Goal: Navigation & Orientation: Understand site structure

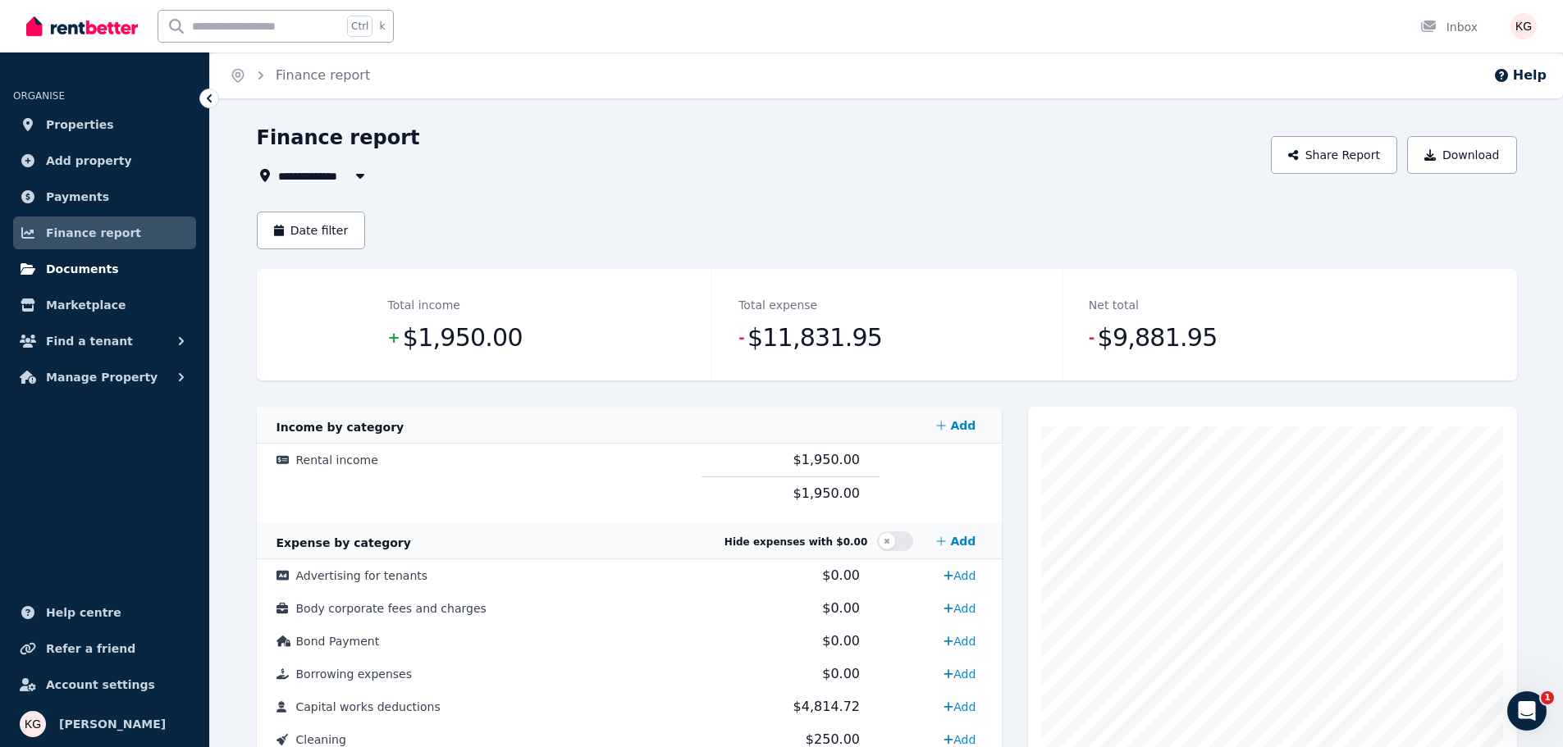
click at [71, 277] on span "Documents" at bounding box center [82, 269] width 73 height 20
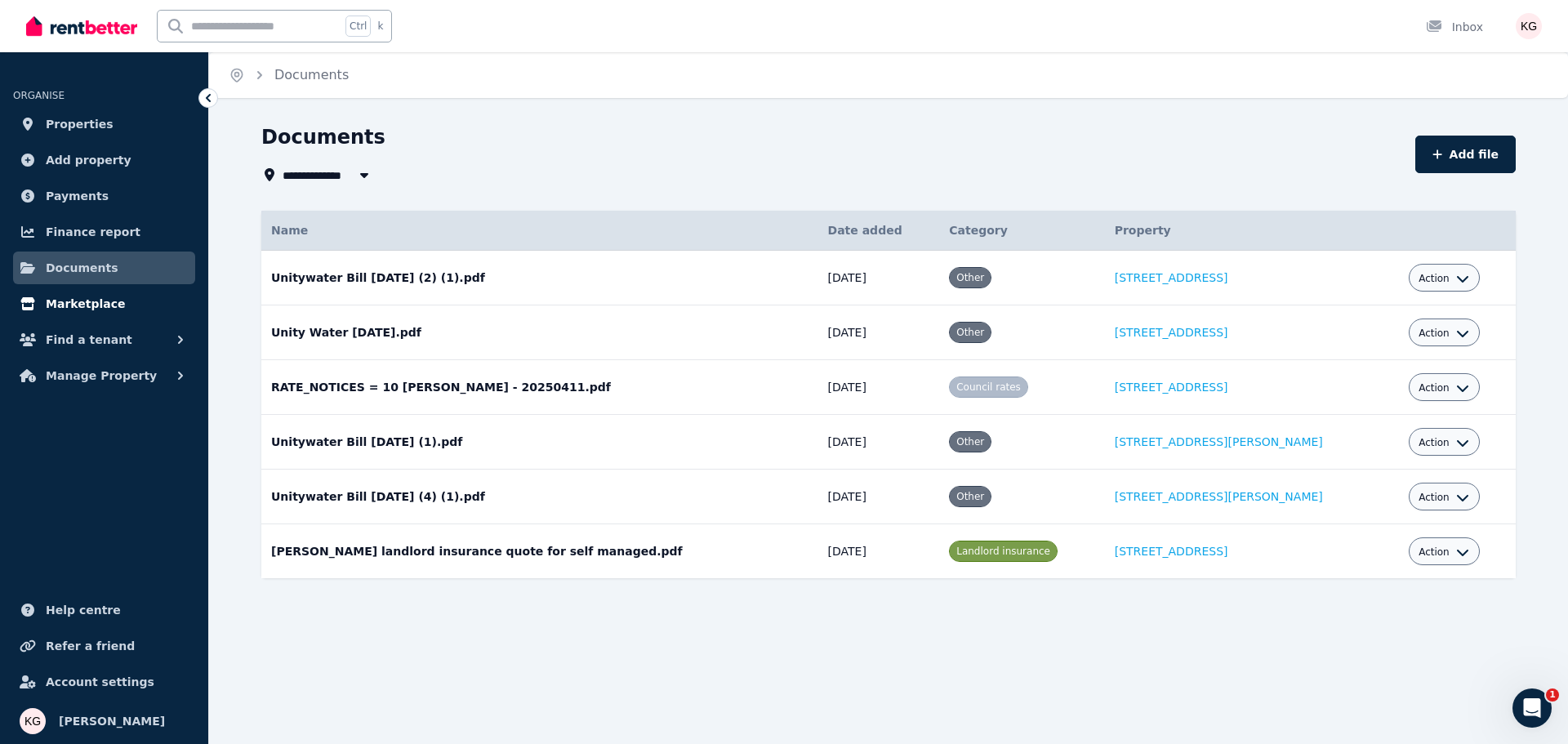
click at [79, 306] on span "Marketplace" at bounding box center [86, 304] width 80 height 20
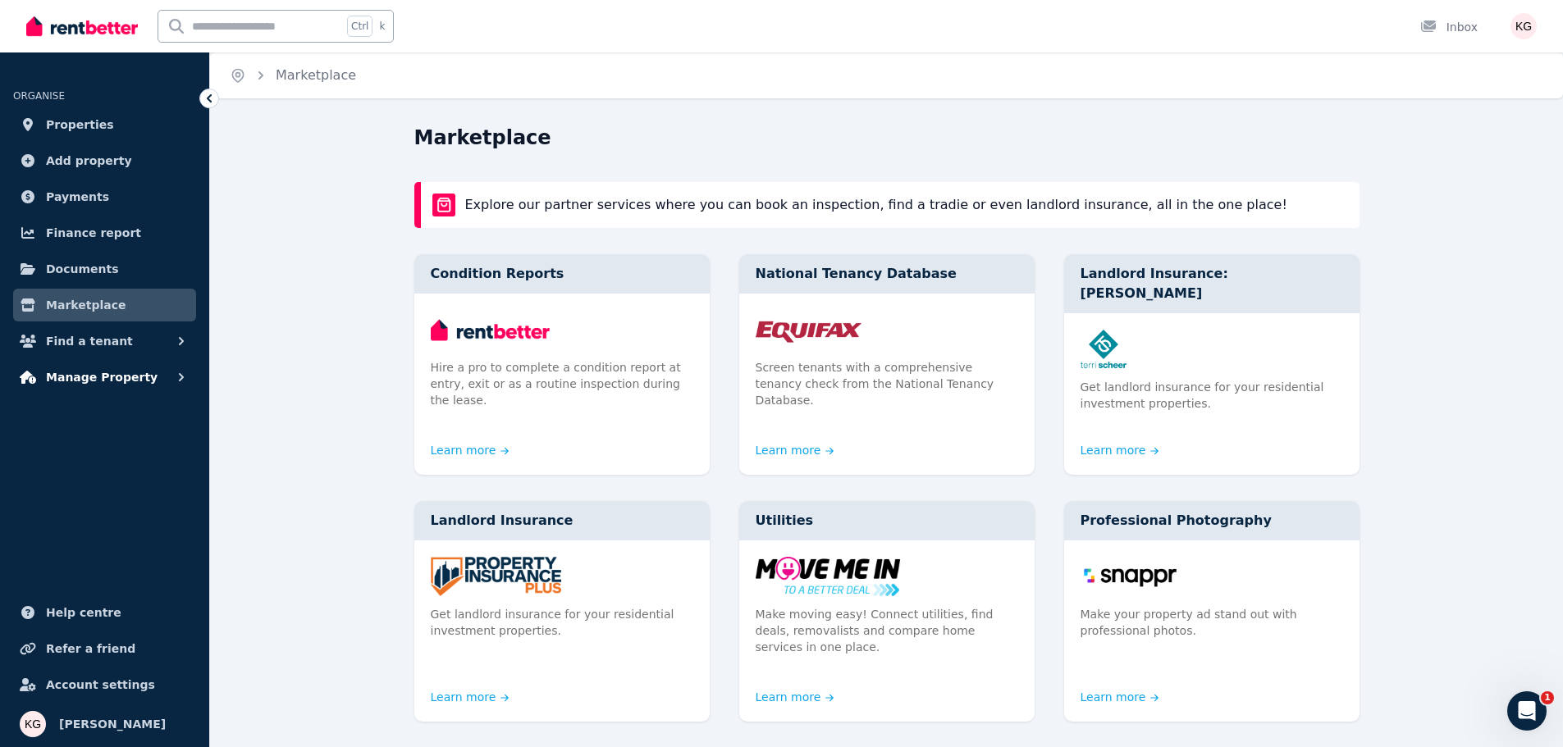
click at [83, 383] on span "Manage Property" at bounding box center [102, 378] width 112 height 20
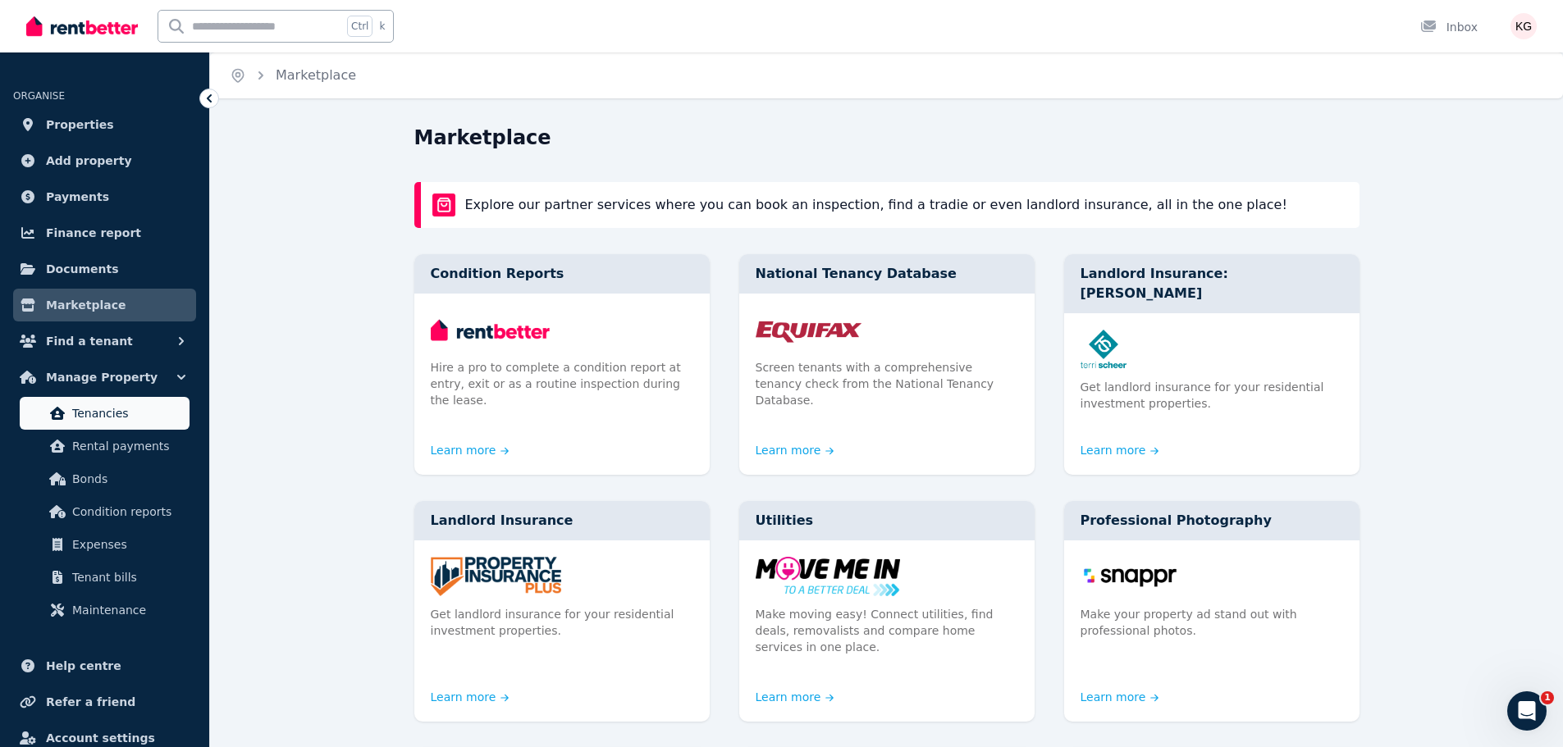
click at [92, 419] on span "Tenancies" at bounding box center [127, 414] width 111 height 20
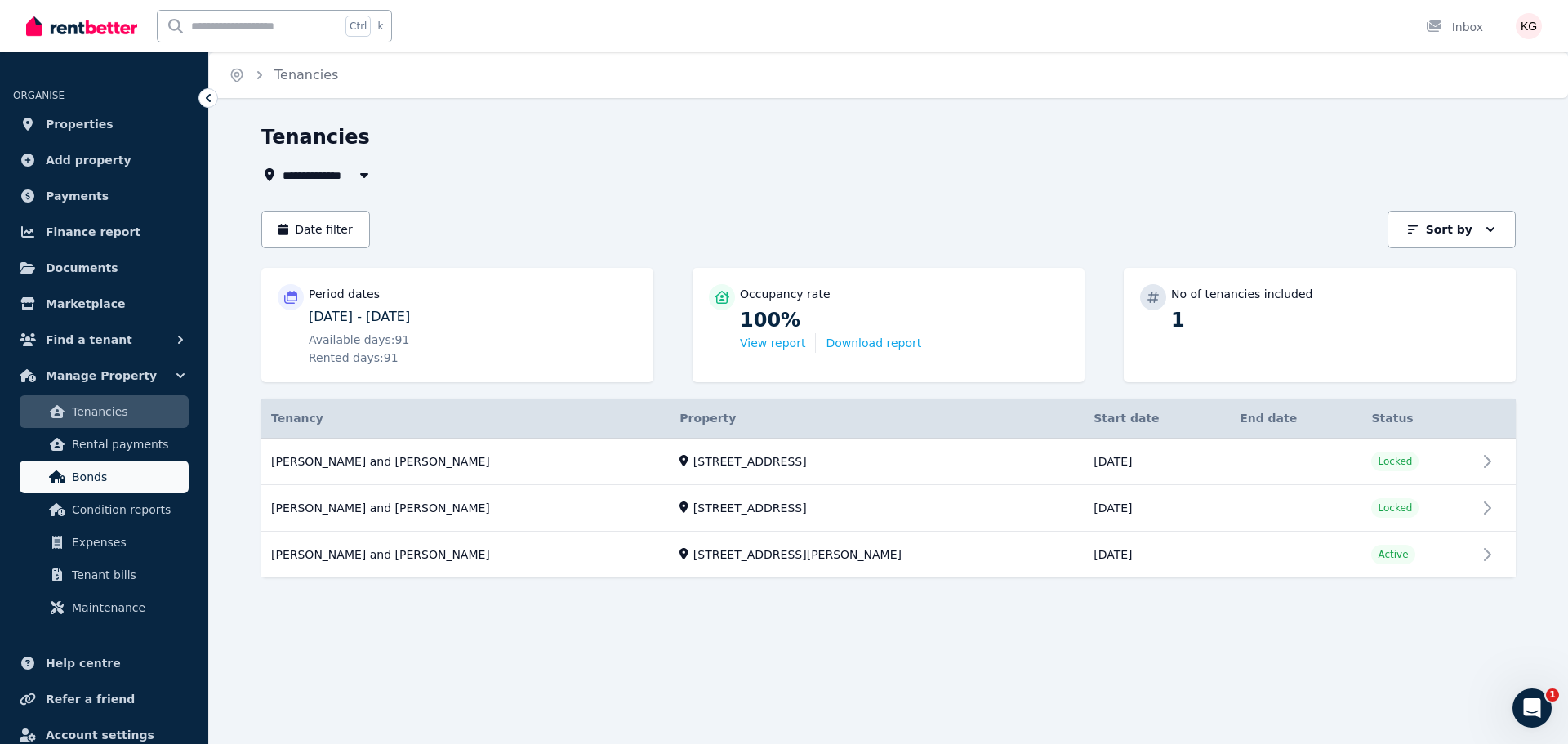
click at [127, 487] on link "Bonds" at bounding box center [105, 477] width 169 height 33
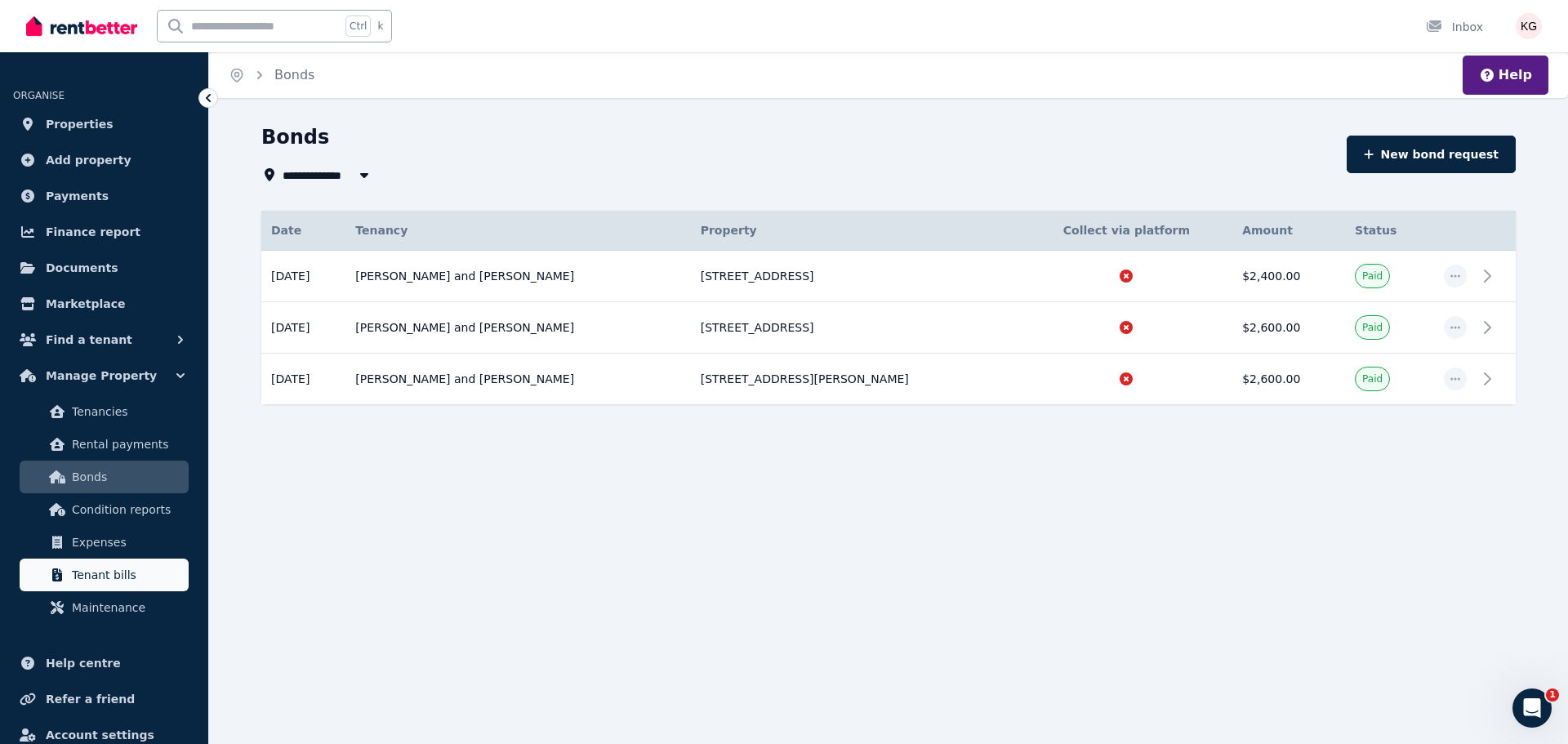
click at [94, 568] on span "Tenant bills" at bounding box center [126, 576] width 111 height 20
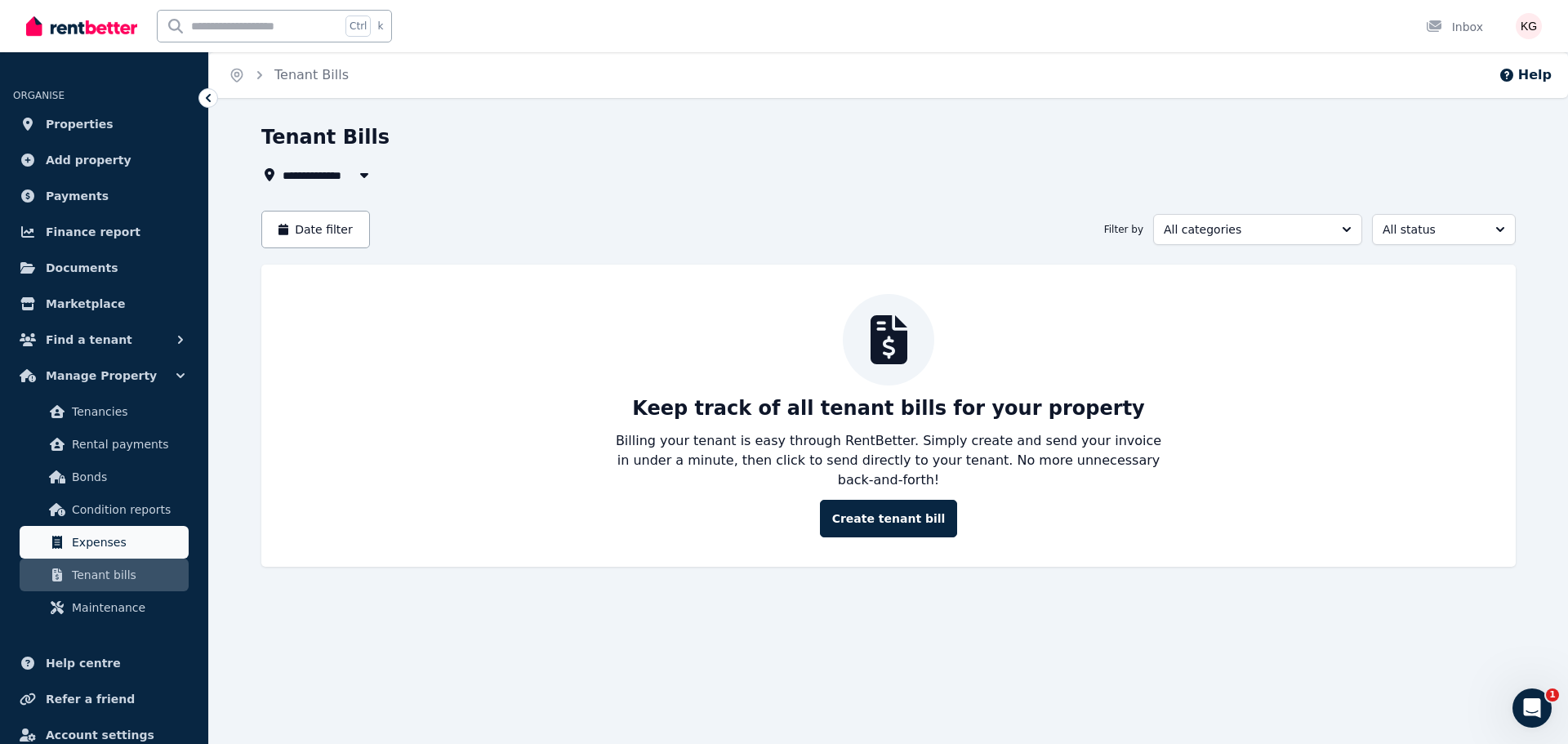
click at [96, 548] on span "Expenses" at bounding box center [126, 543] width 111 height 20
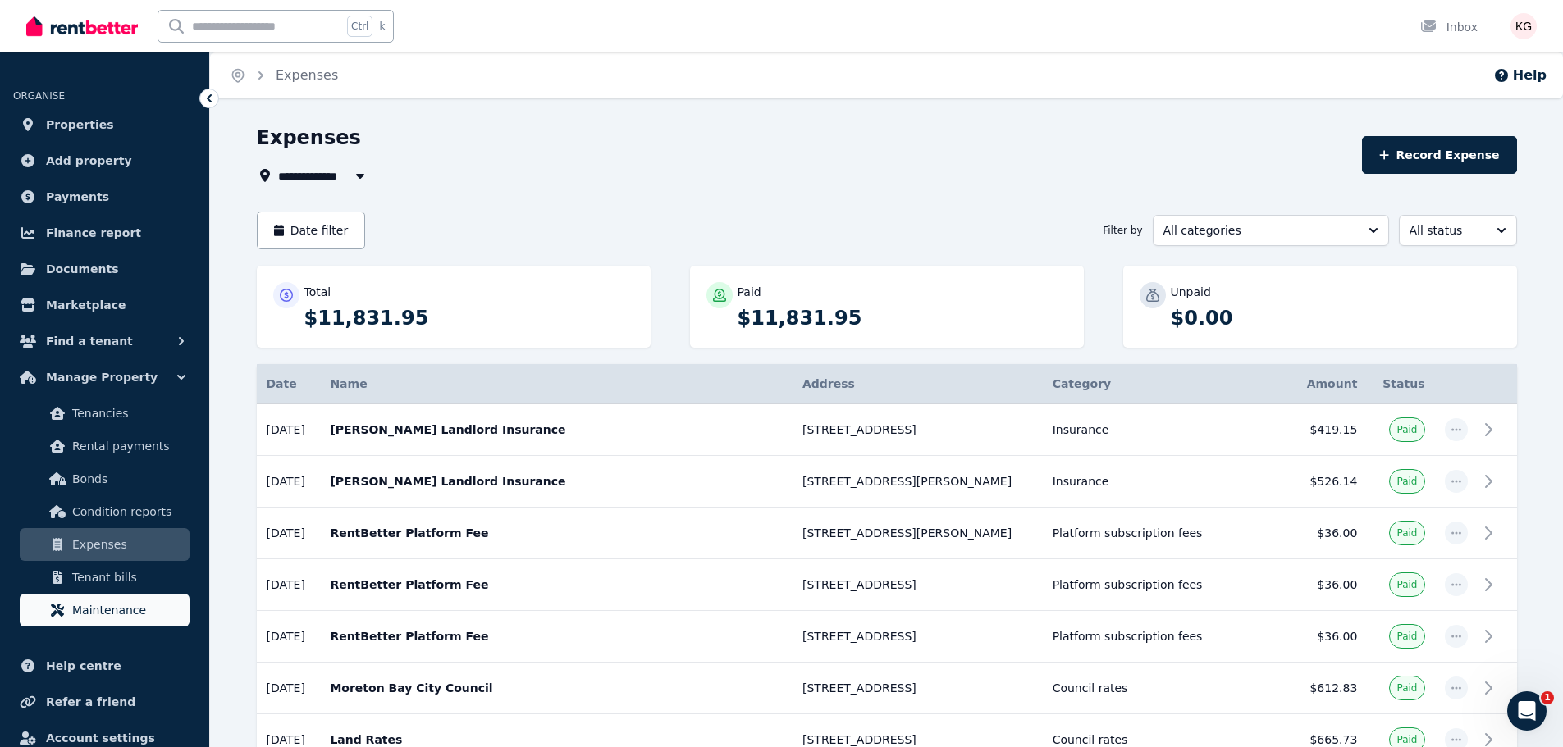
click at [118, 606] on span "Maintenance" at bounding box center [127, 611] width 111 height 20
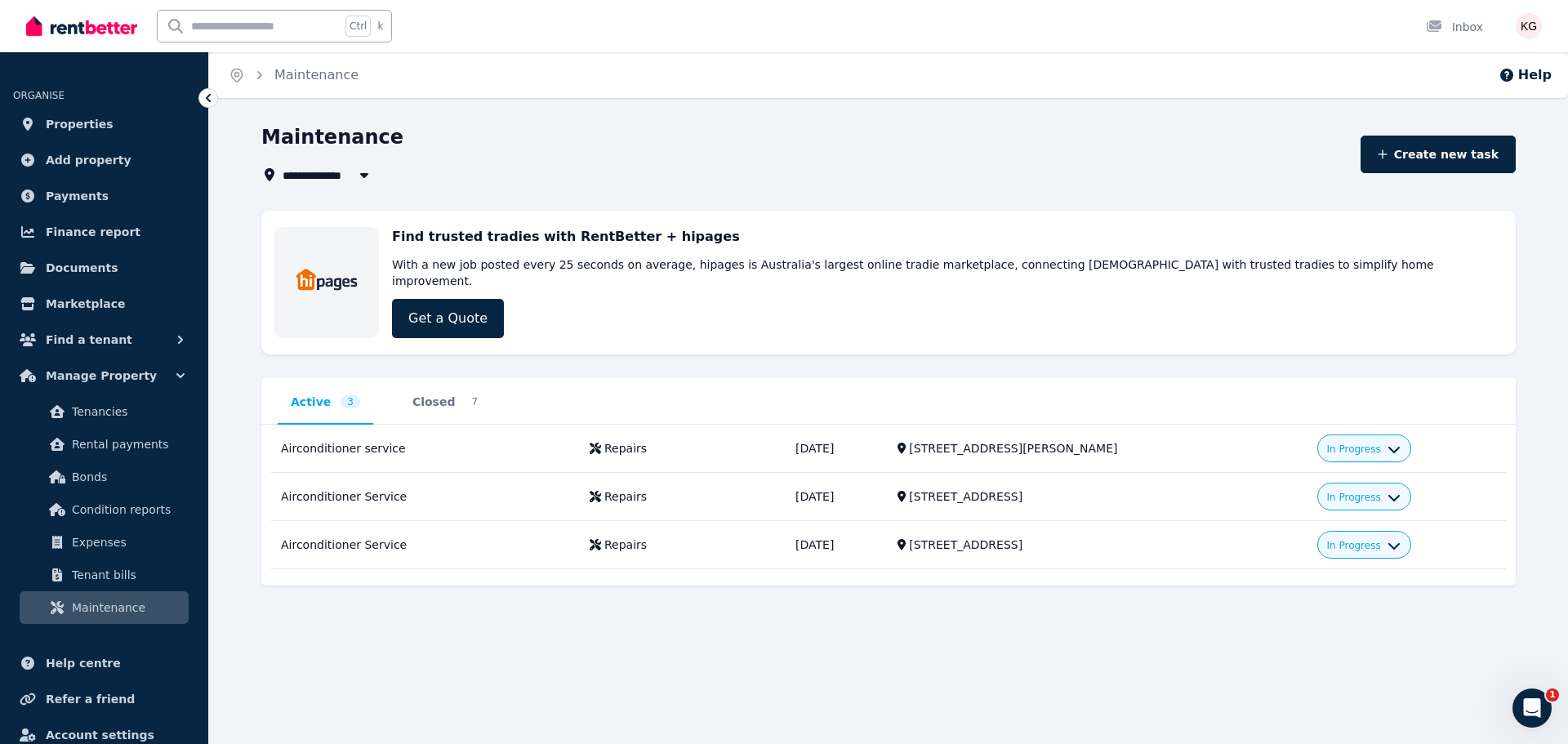
scroll to position [53, 0]
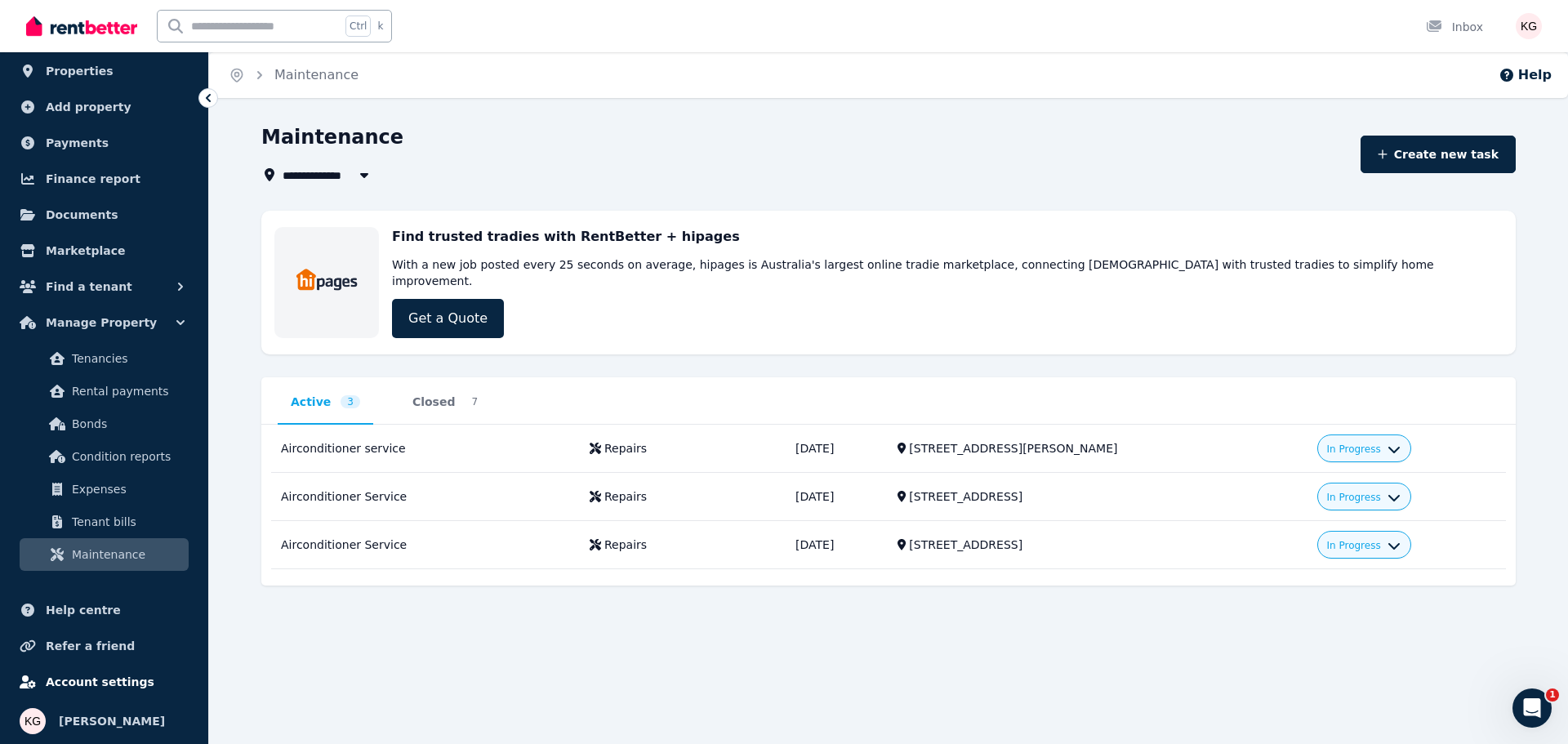
click at [99, 675] on span "Account settings" at bounding box center [100, 682] width 109 height 20
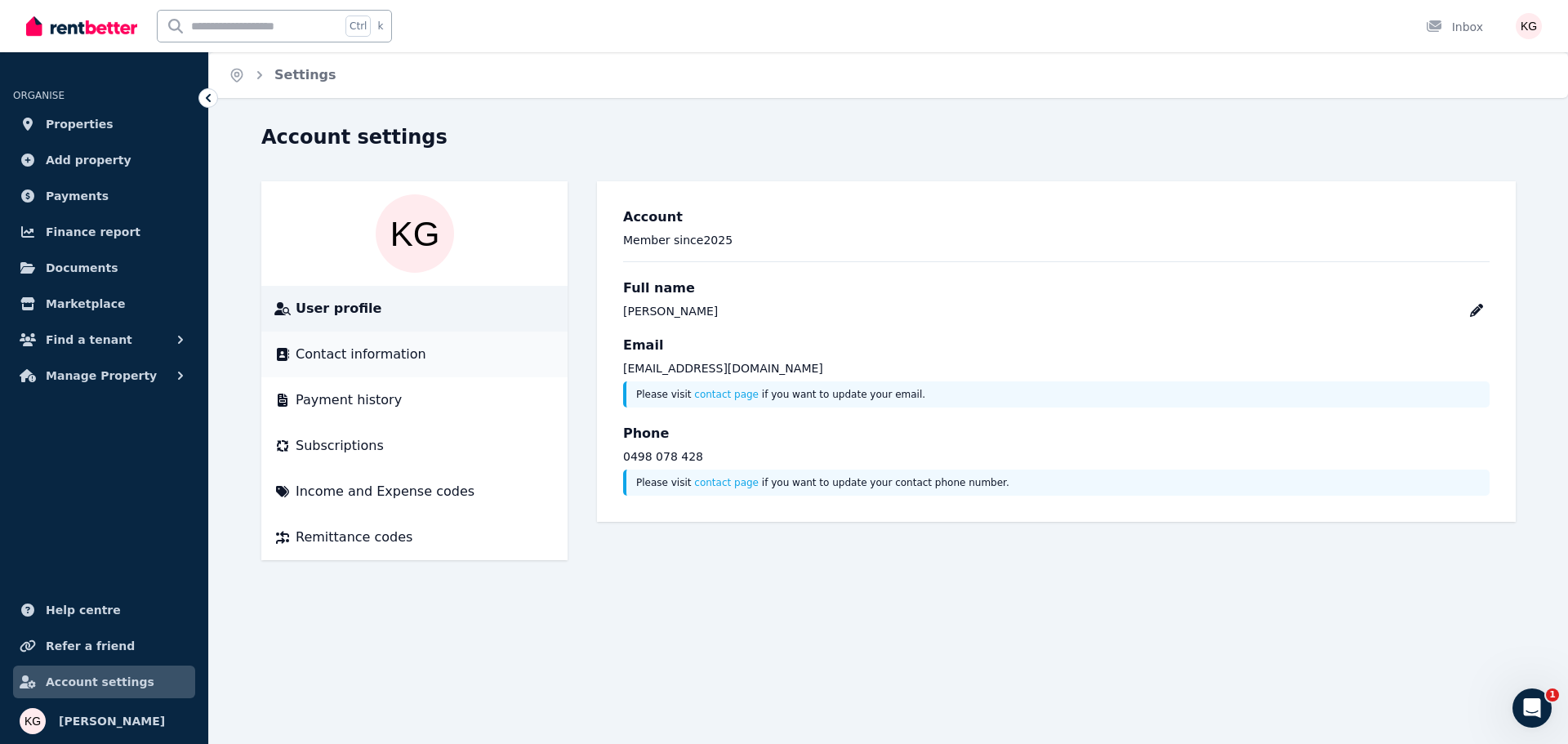
click at [344, 354] on span "Contact information" at bounding box center [360, 355] width 130 height 20
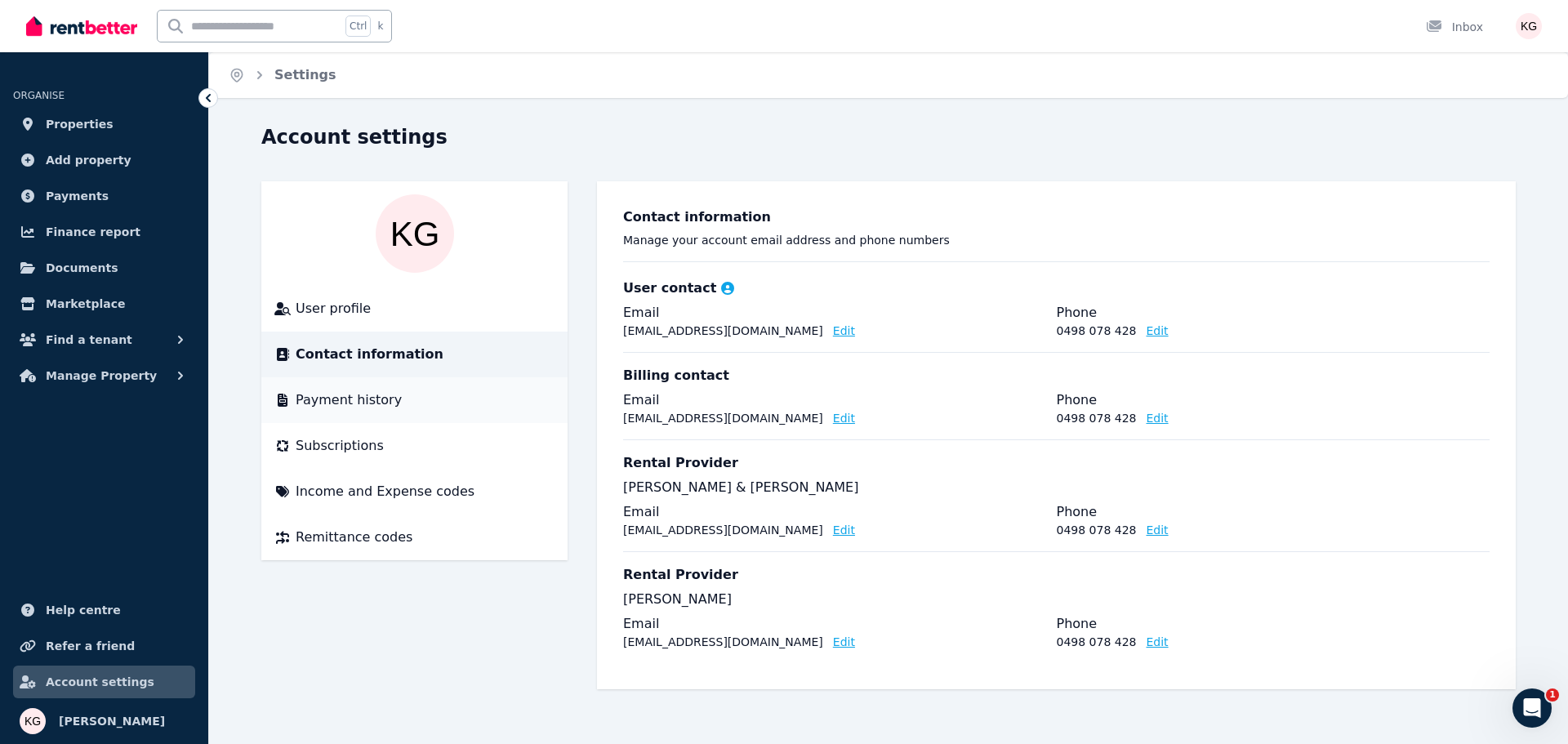
click at [327, 388] on li "Payment history" at bounding box center [415, 400] width 307 height 46
click at [328, 398] on span "Payment history" at bounding box center [348, 400] width 107 height 20
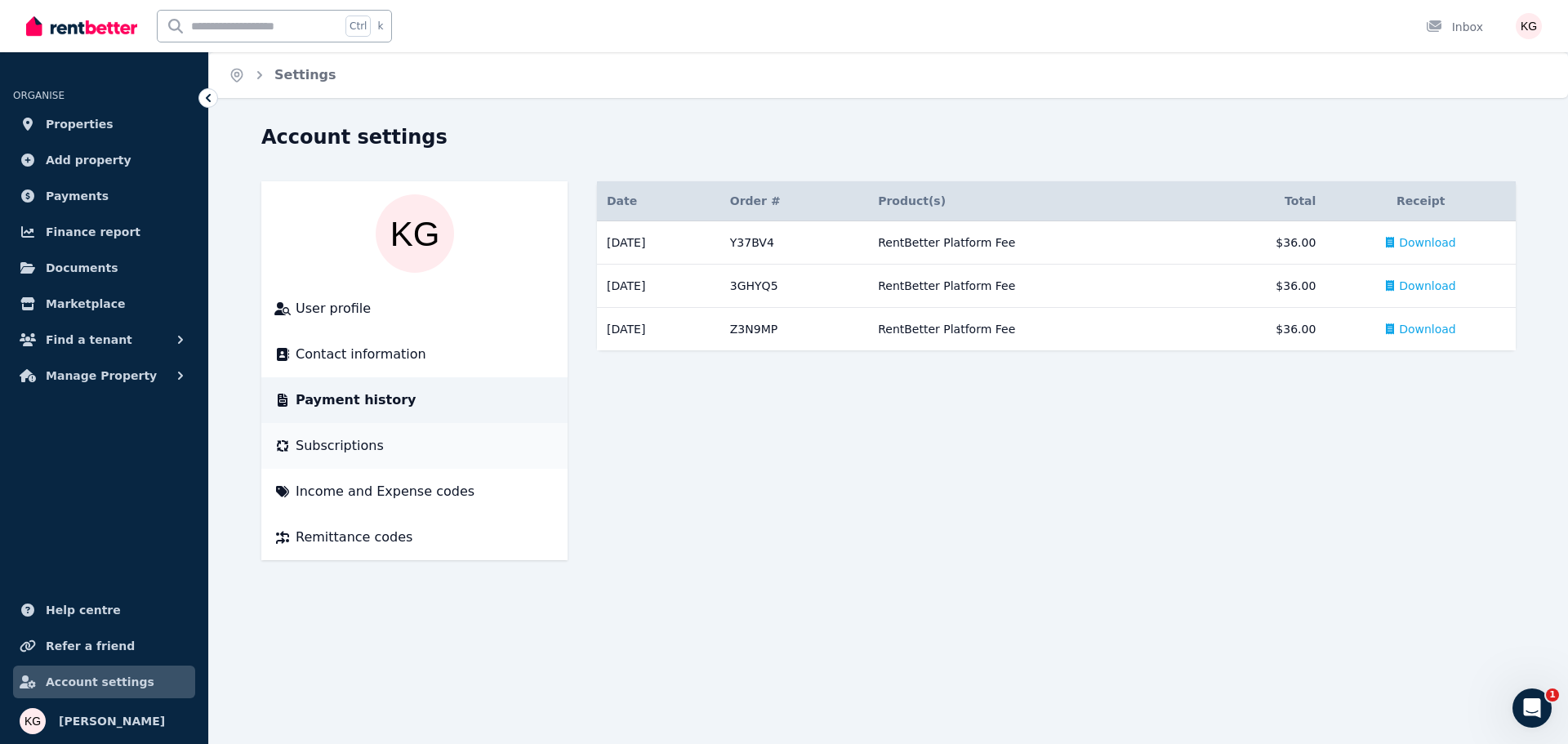
click at [329, 448] on span "Subscriptions" at bounding box center [339, 446] width 89 height 20
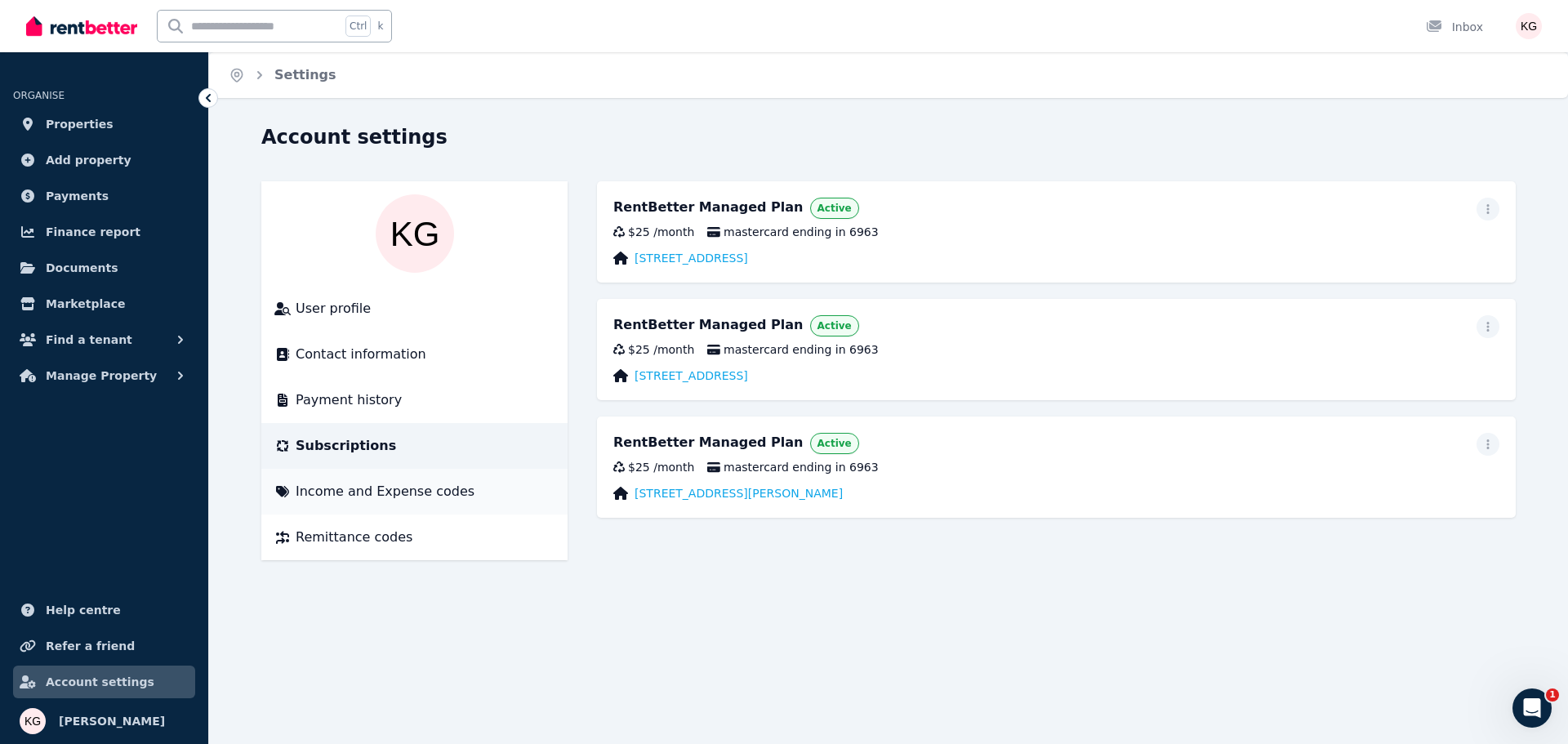
click at [318, 499] on span "Income and Expense codes" at bounding box center [385, 492] width 179 height 20
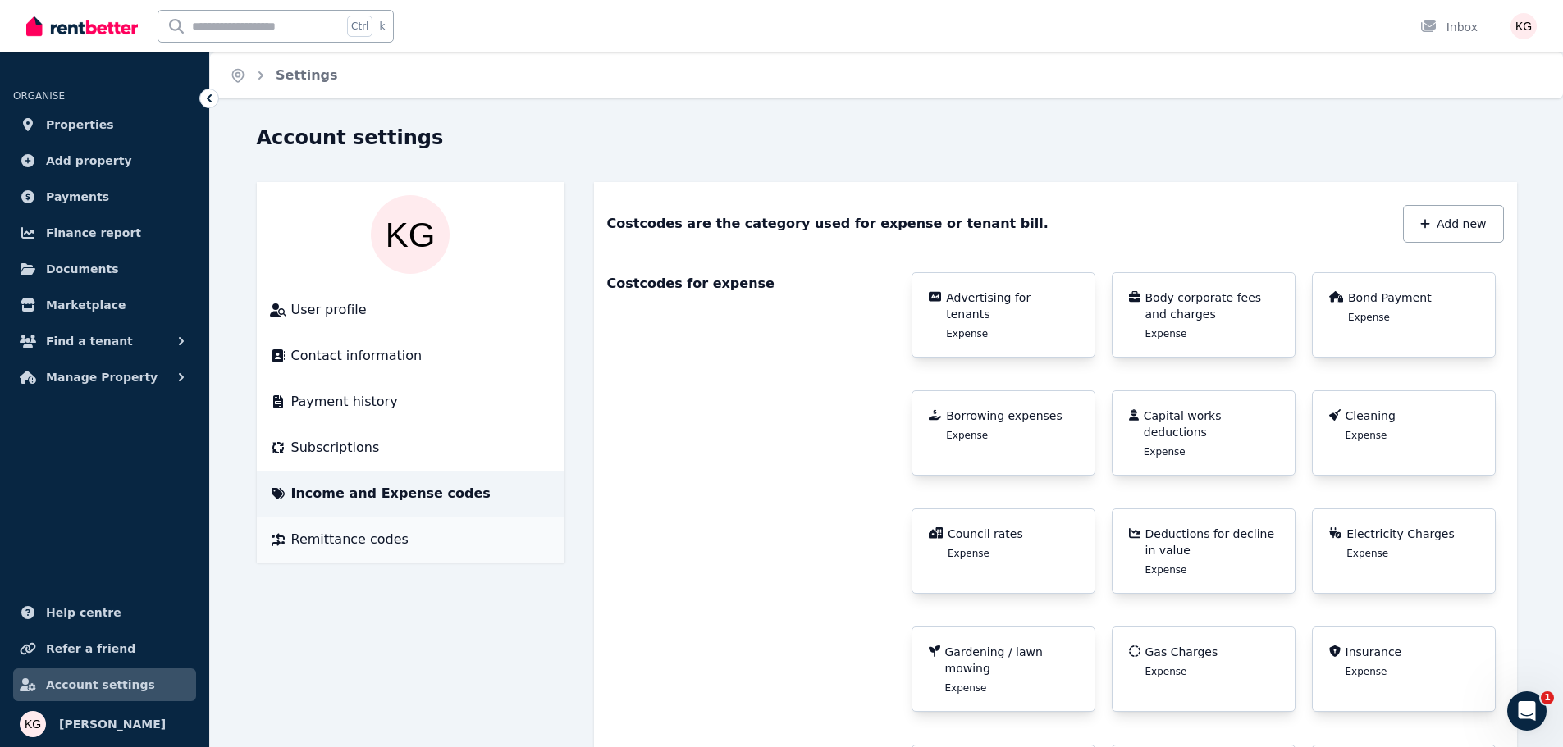
click at [320, 537] on span "Remittance codes" at bounding box center [349, 540] width 117 height 20
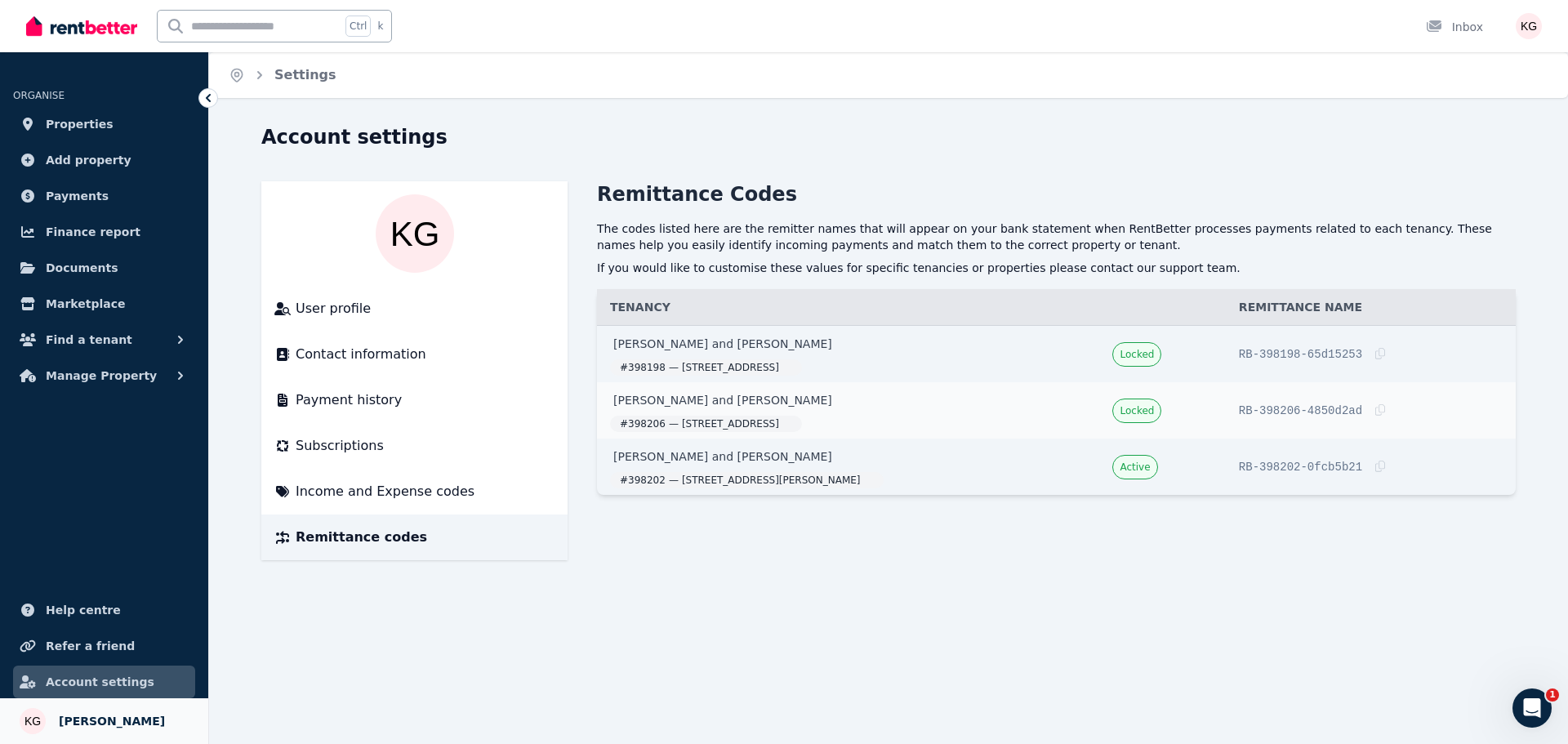
click at [81, 719] on span "[PERSON_NAME]" at bounding box center [112, 722] width 107 height 20
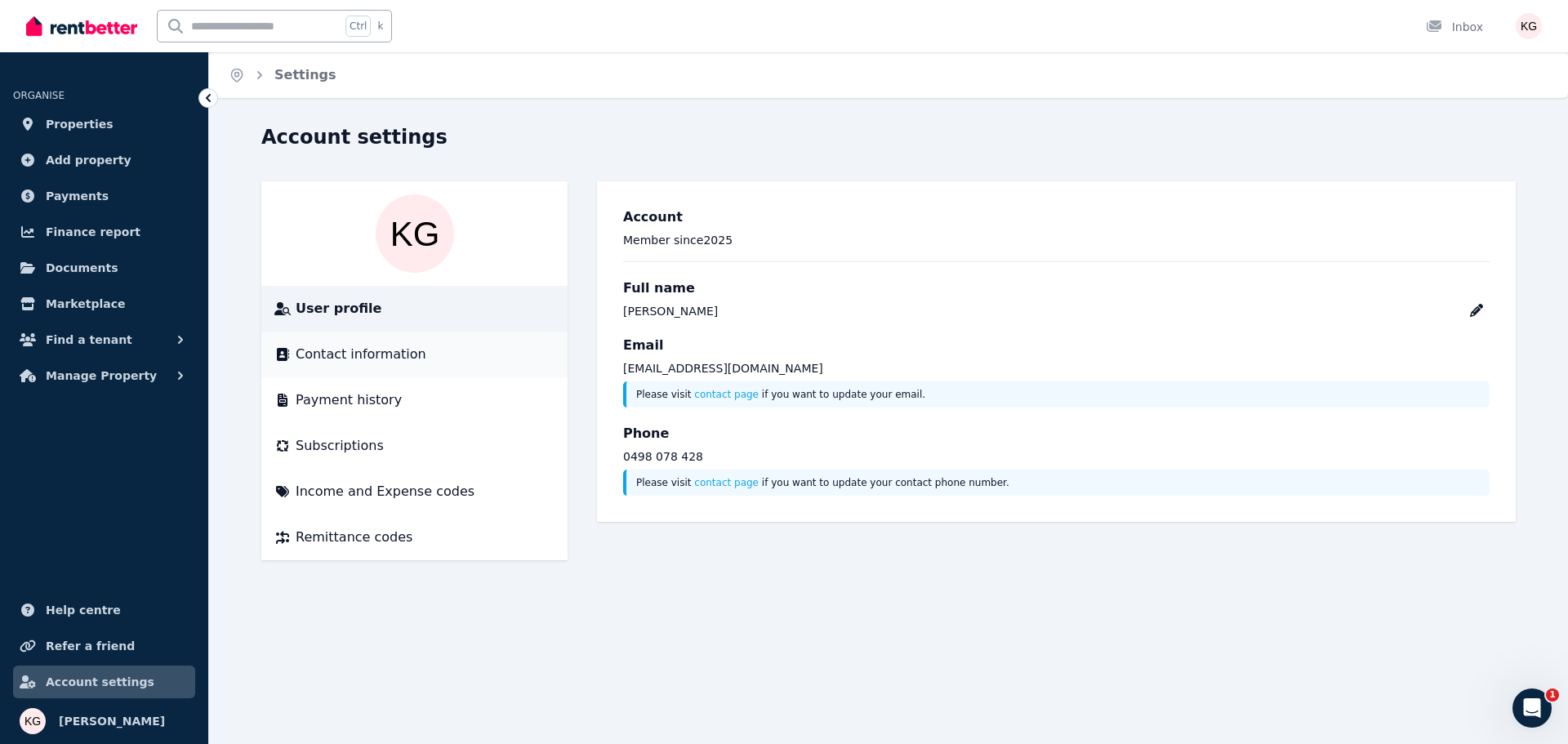
click at [352, 356] on span "Contact information" at bounding box center [360, 355] width 130 height 20
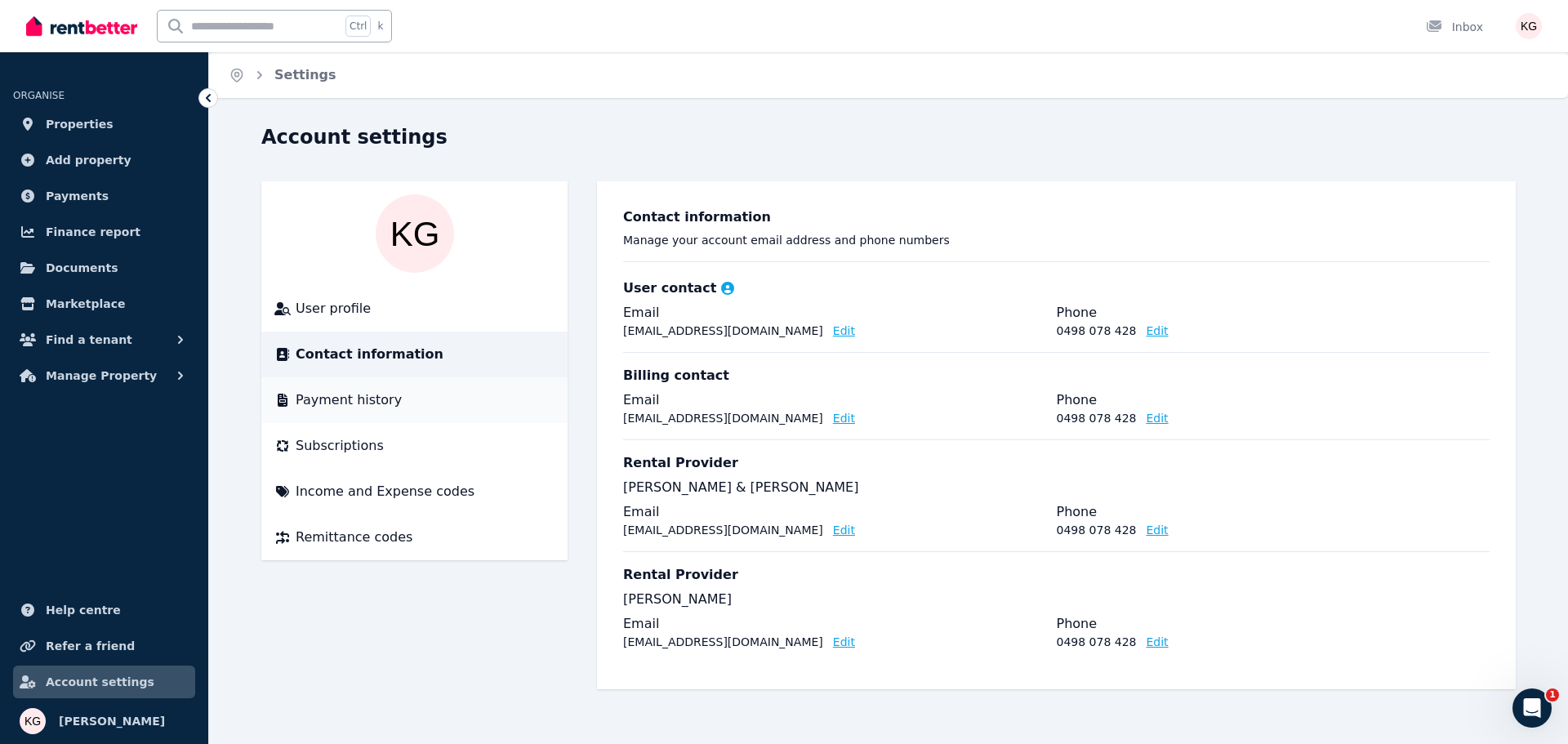
click at [344, 398] on span "Payment history" at bounding box center [348, 400] width 107 height 20
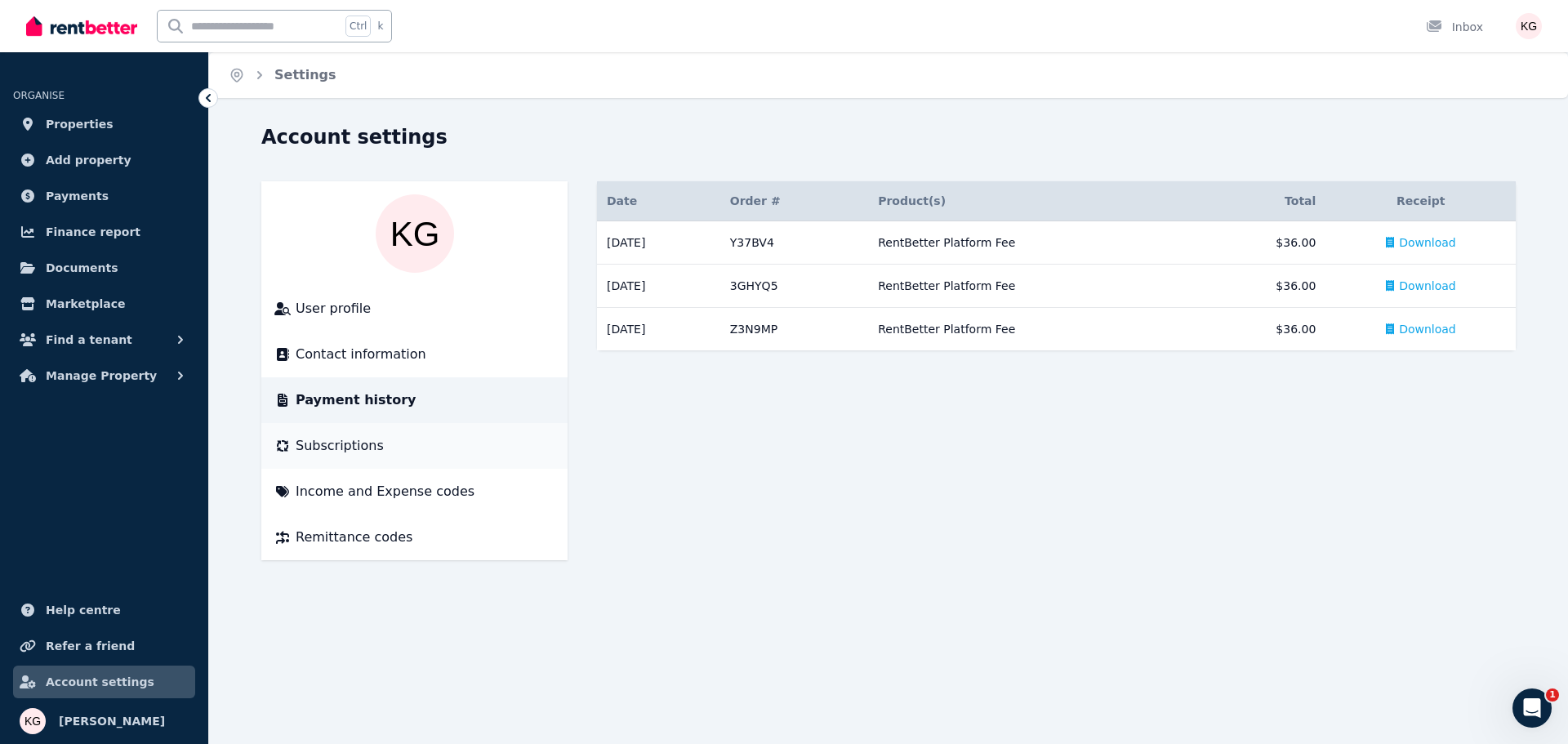
click at [339, 448] on span "Subscriptions" at bounding box center [339, 446] width 89 height 20
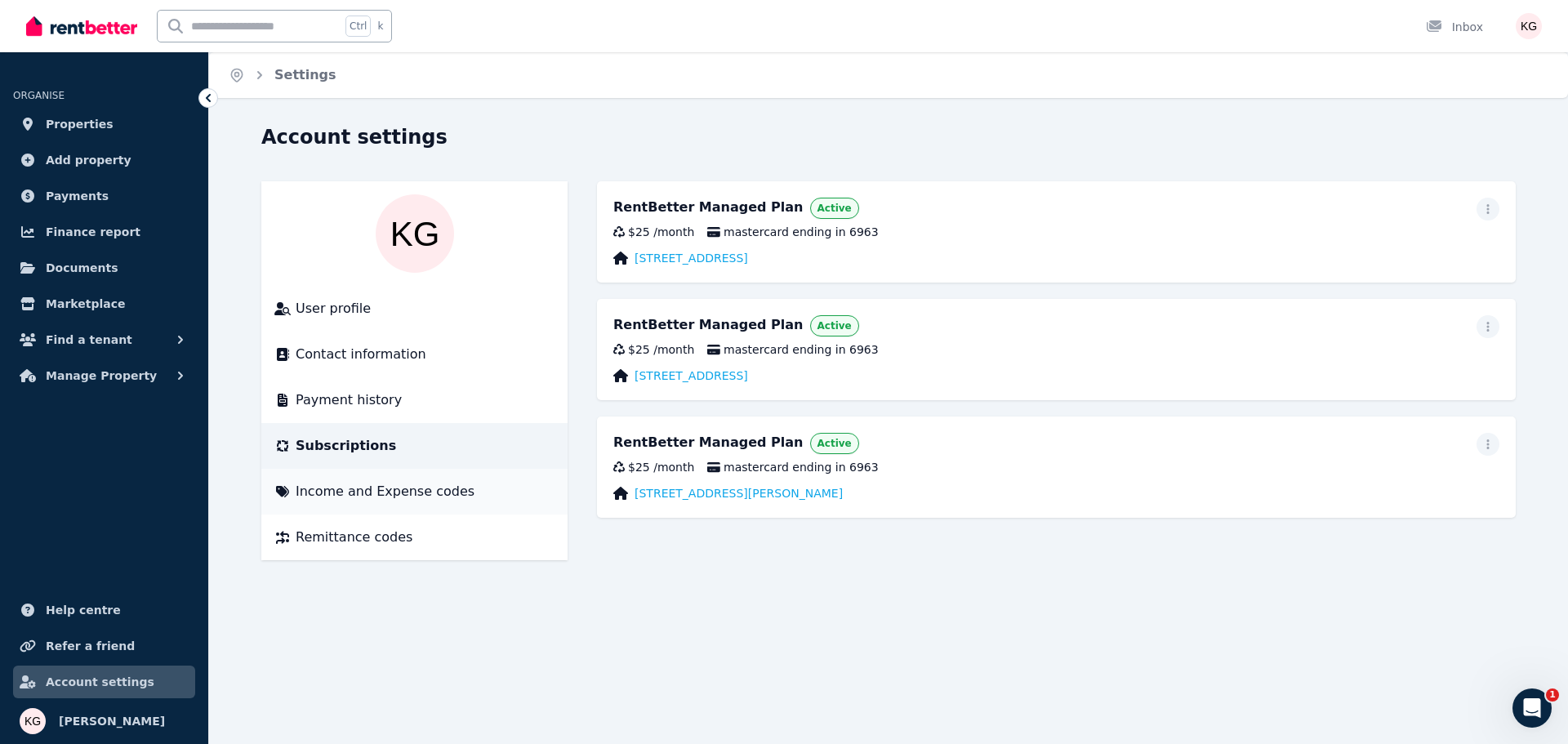
click at [336, 489] on span "Income and Expense codes" at bounding box center [385, 492] width 179 height 20
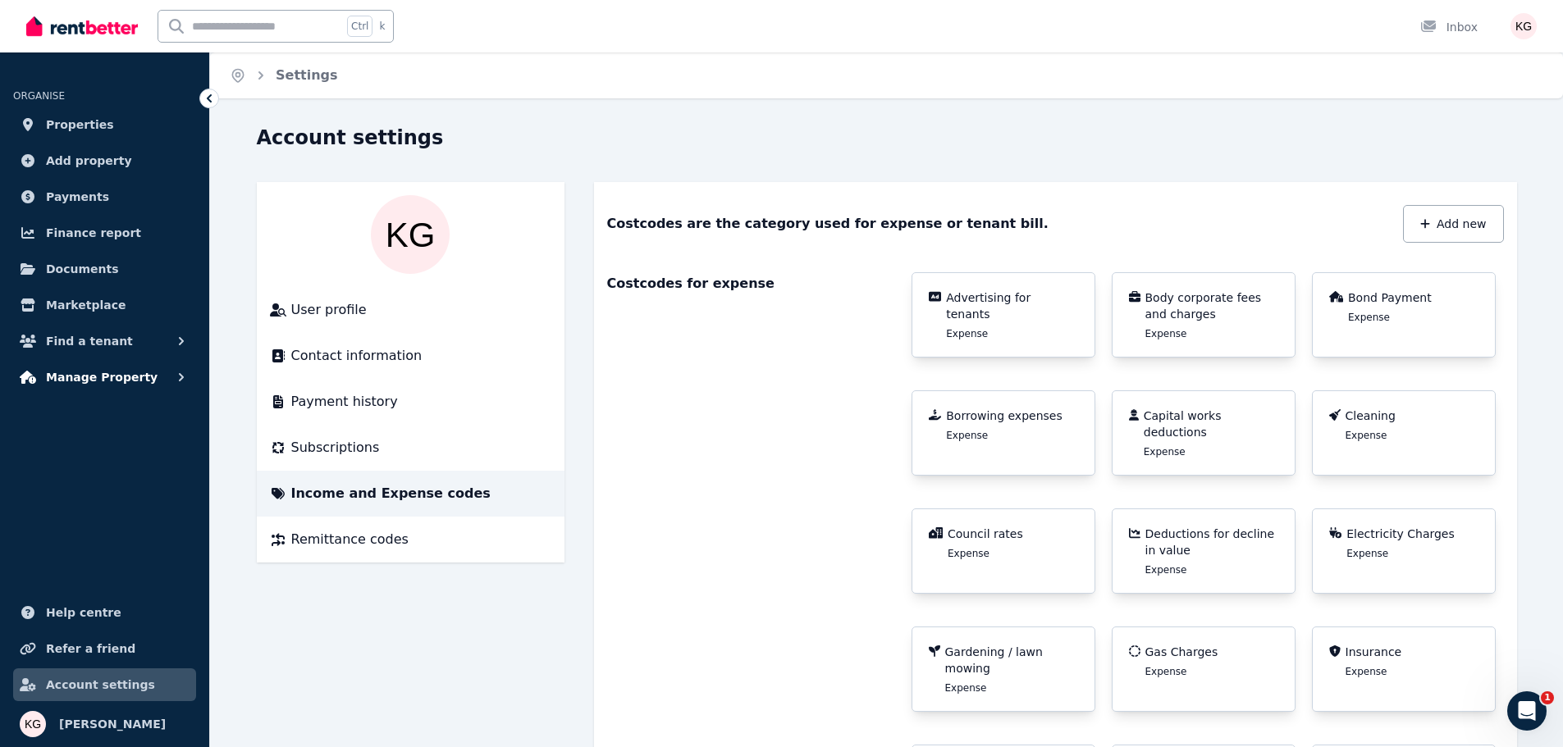
click at [95, 377] on span "Manage Property" at bounding box center [102, 378] width 112 height 20
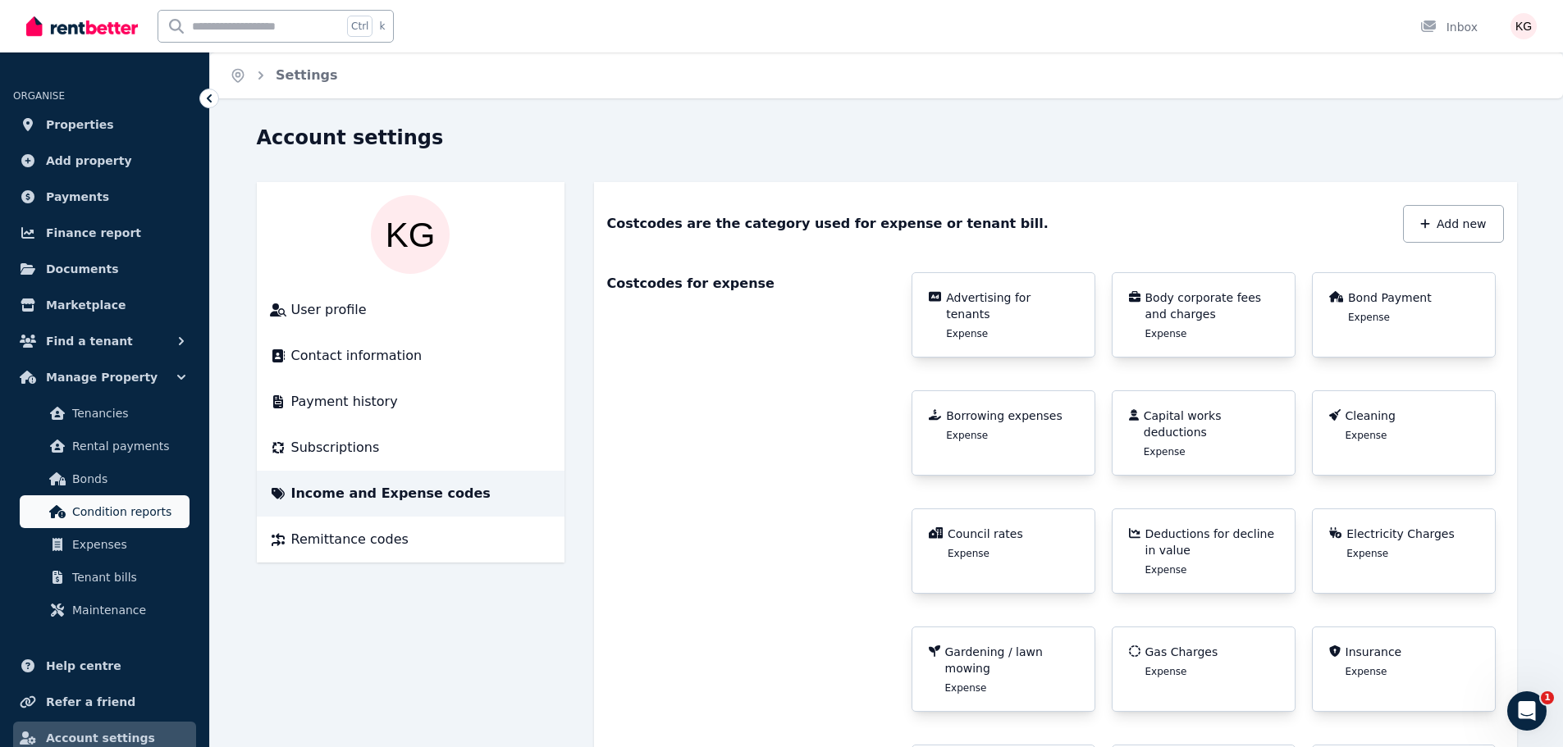
click at [103, 501] on link "Condition reports" at bounding box center [105, 512] width 170 height 33
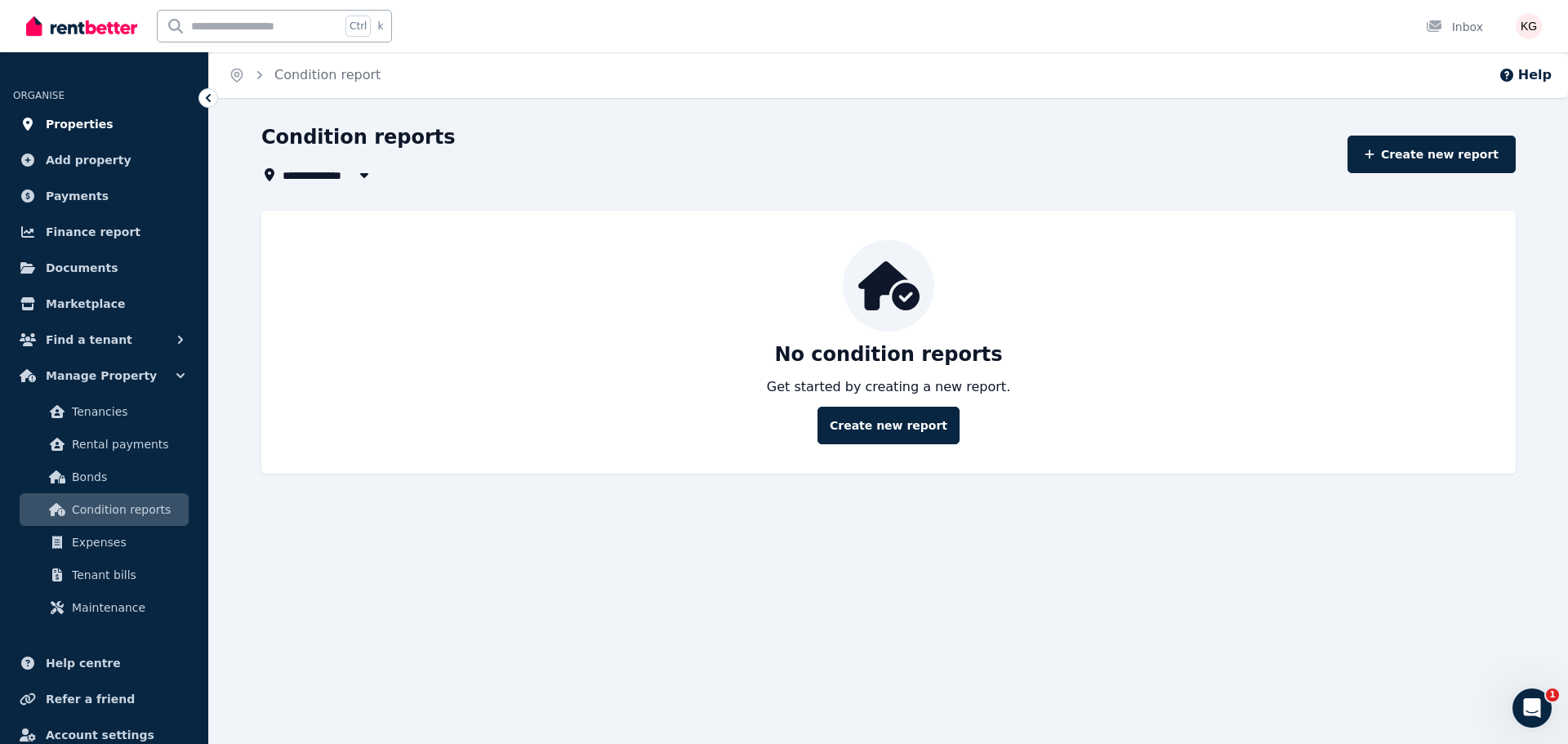
click at [71, 120] on span "Properties" at bounding box center [80, 124] width 68 height 20
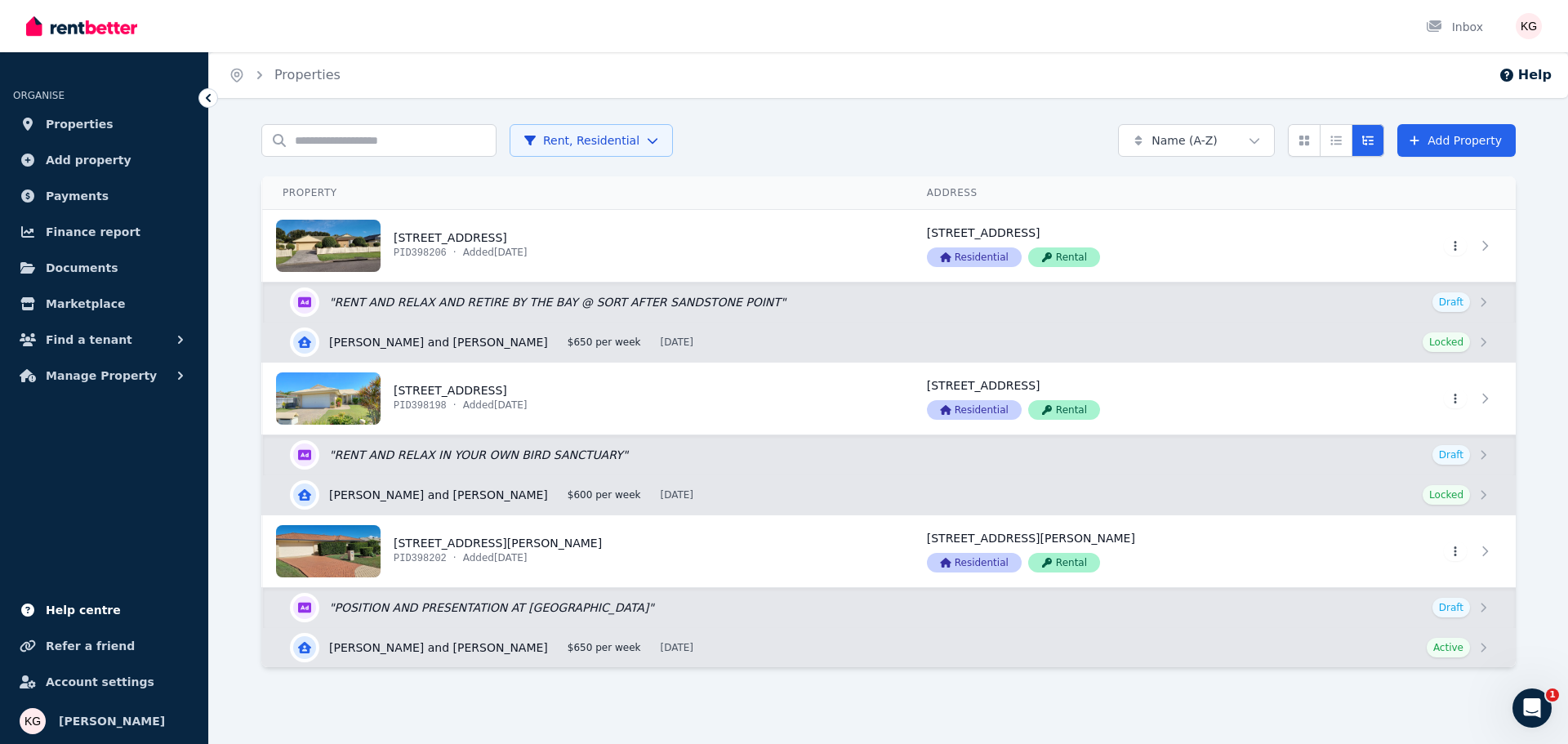
click at [71, 604] on span "Help centre" at bounding box center [83, 611] width 75 height 20
